Goal: Browse casually: Explore the website without a specific task or goal

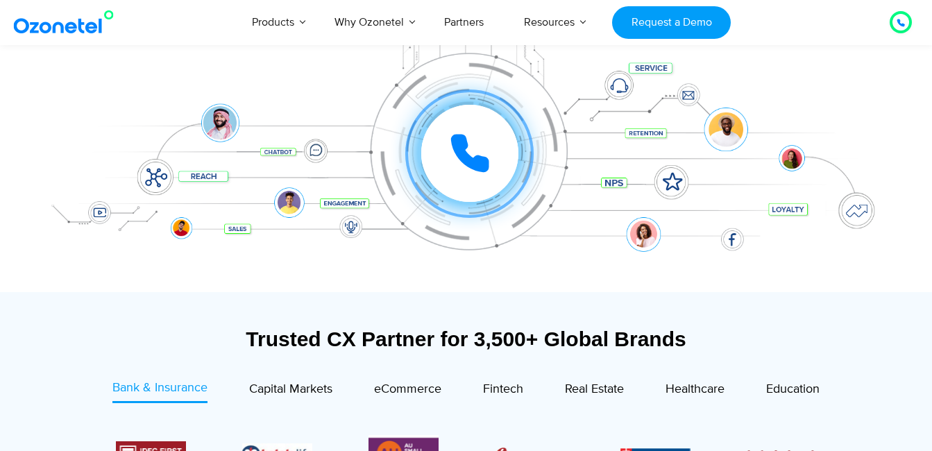
scroll to position [278, 0]
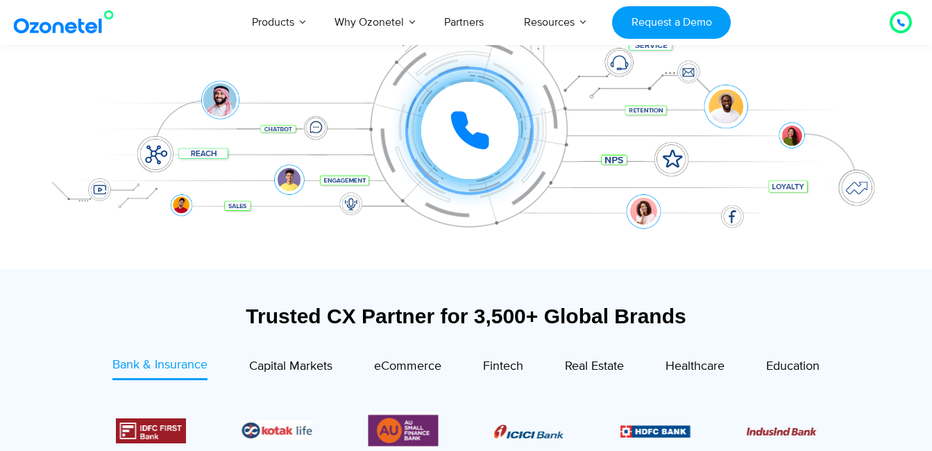
click at [904, 23] on icon at bounding box center [901, 23] width 8 height 8
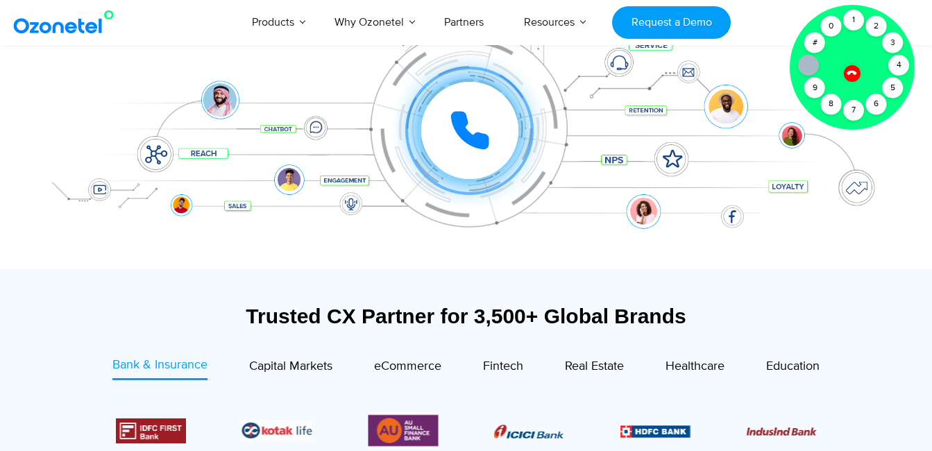
click at [62, 117] on div "Click to experience it! Call in progress... 1 2 3 4 5 6 7 8 9 # 0" at bounding box center [470, 103] width 861 height 56
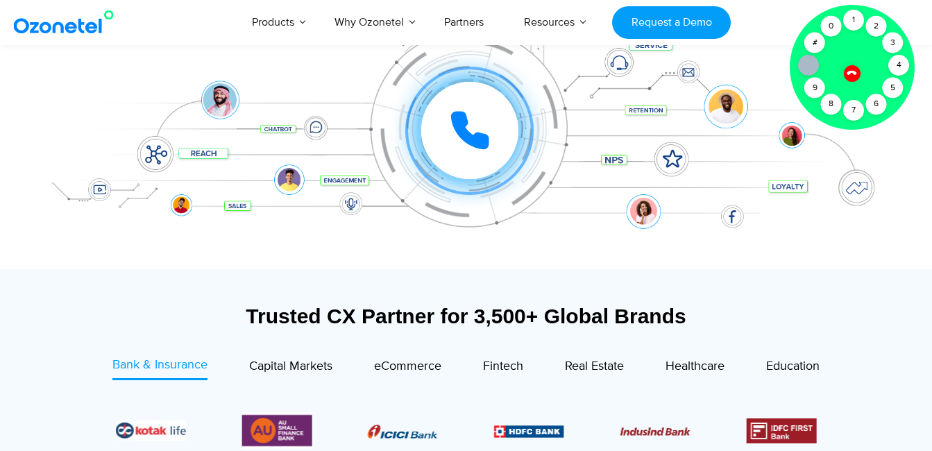
click at [55, 31] on img at bounding box center [66, 22] width 112 height 25
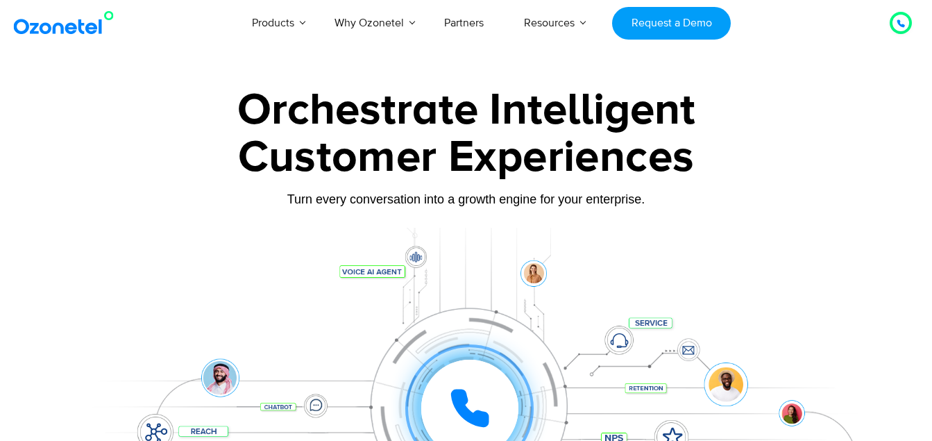
click at [58, 27] on img at bounding box center [66, 22] width 112 height 25
click at [298, 215] on div "Orchestrate Intelligent Customer Experiences Turn every conversation into a gro…" at bounding box center [466, 317] width 867 height 459
drag, startPoint x: 298, startPoint y: 215, endPoint x: 248, endPoint y: 207, distance: 51.3
click at [248, 207] on div "Turn every conversation into a growth engine for your enterprise." at bounding box center [466, 199] width 867 height 15
